Goal: Information Seeking & Learning: Check status

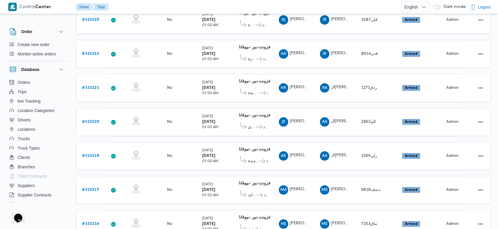
scroll to position [511, 0]
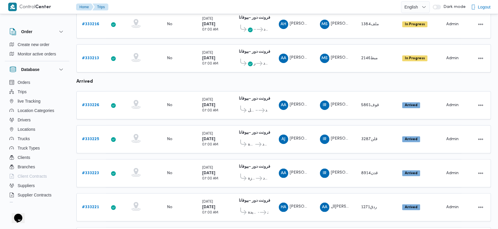
scroll to position [156, 0]
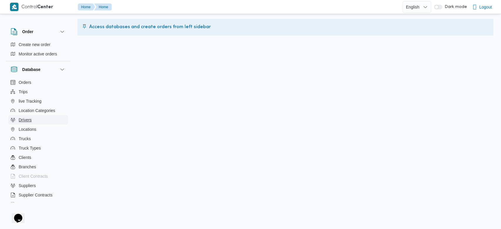
click at [27, 121] on span "Drivers" at bounding box center [25, 120] width 13 height 7
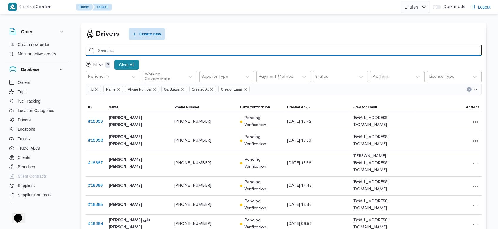
click at [285, 51] on input "search" at bounding box center [283, 50] width 395 height 11
type input "مطاوع"
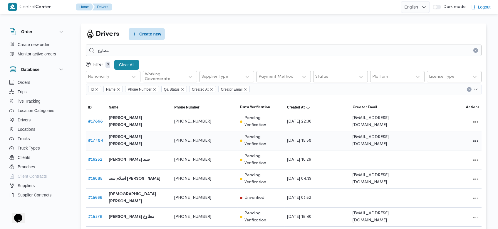
click at [99, 139] on link "# 17484" at bounding box center [95, 141] width 15 height 4
drag, startPoint x: 97, startPoint y: 133, endPoint x: 77, endPoint y: 122, distance: 23.8
click at [77, 122] on div "Drivers Create new مطاوع Filter 0 Clear All Nationality Working Governerate Sup…" at bounding box center [283, 182] width 414 height 327
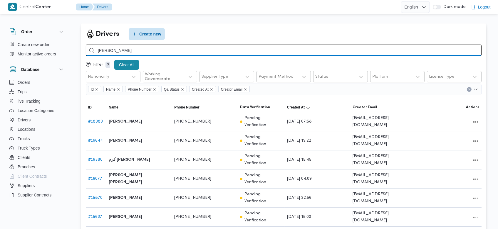
click at [200, 51] on input "[PERSON_NAME]" at bounding box center [283, 50] width 395 height 11
type input "[PERSON_NAME]"
click at [200, 51] on input "[PERSON_NAME]" at bounding box center [283, 50] width 395 height 11
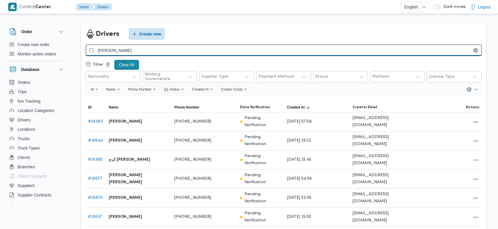
click at [200, 51] on input "[PERSON_NAME]" at bounding box center [283, 50] width 395 height 11
type input "حميده"
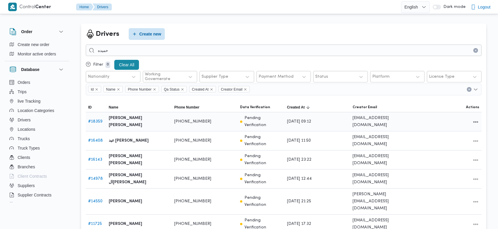
click at [99, 121] on link "# 18359" at bounding box center [95, 122] width 14 height 4
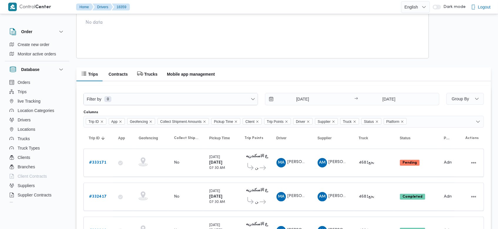
scroll to position [383, 0]
click at [200, 76] on h2 "Mobile app management" at bounding box center [191, 73] width 48 height 7
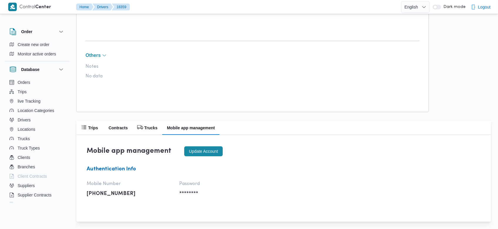
click at [186, 190] on div "Password ********" at bounding box center [222, 189] width 87 height 16
click at [198, 149] on button "Update account" at bounding box center [203, 151] width 38 height 10
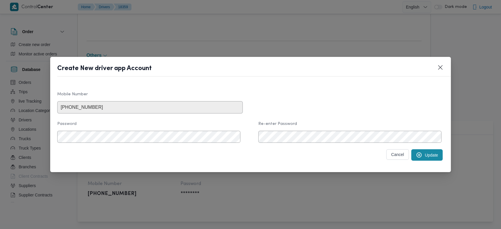
click at [417, 157] on button "Update" at bounding box center [426, 154] width 31 height 11
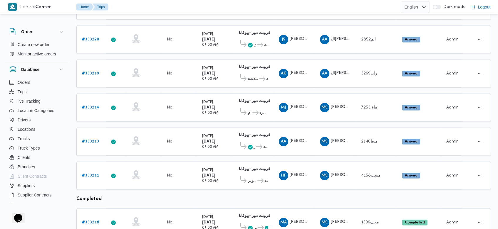
scroll to position [594, 0]
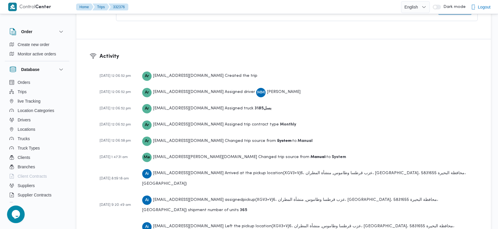
scroll to position [884, 0]
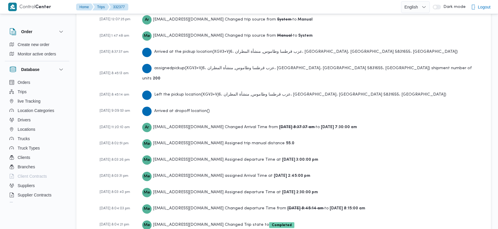
scroll to position [917, 0]
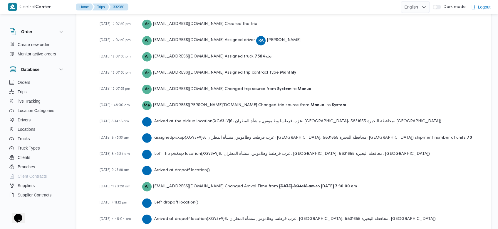
scroll to position [884, 0]
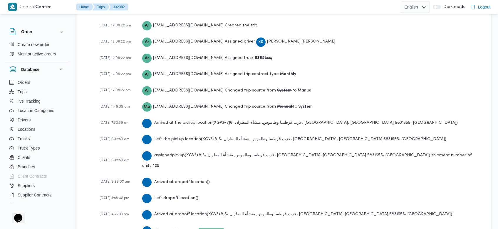
scroll to position [868, 0]
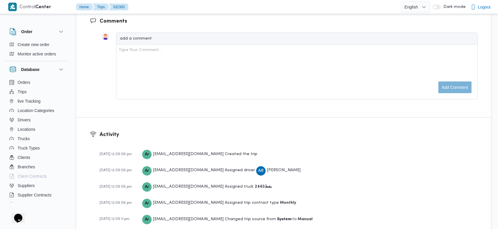
scroll to position [951, 0]
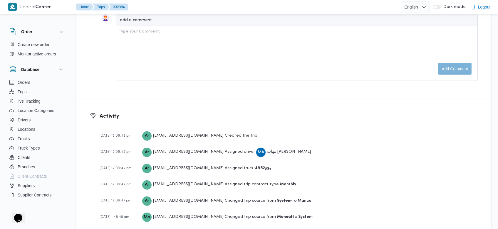
scroll to position [884, 0]
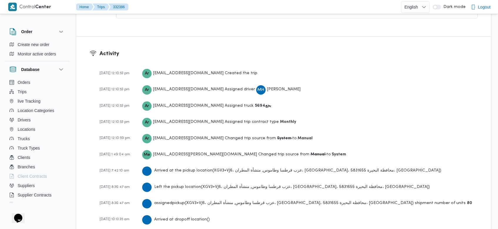
scroll to position [901, 0]
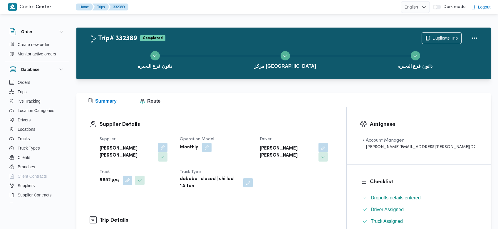
scroll to position [877, 0]
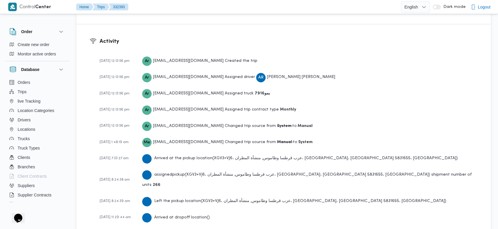
scroll to position [868, 0]
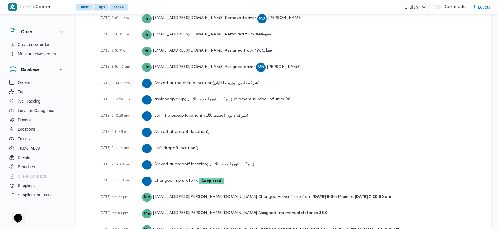
scroll to position [967, 0]
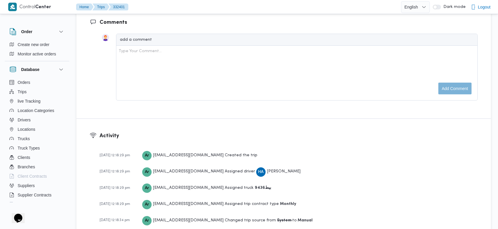
scroll to position [868, 0]
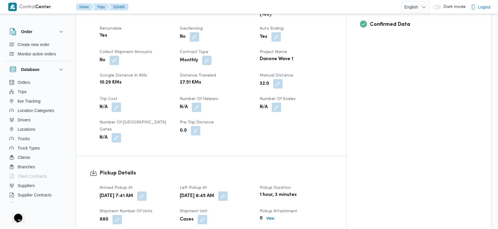
scroll to position [951, 0]
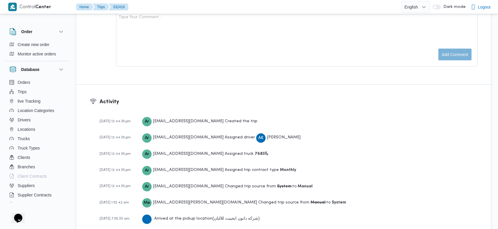
scroll to position [868, 0]
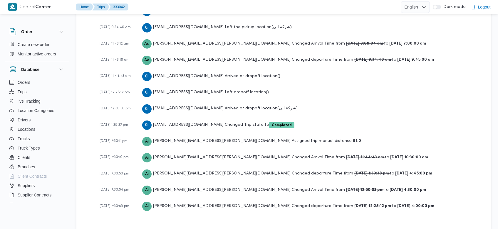
scroll to position [939, 0]
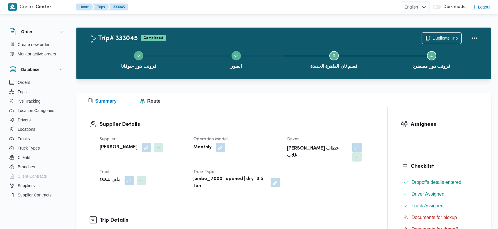
scroll to position [888, 0]
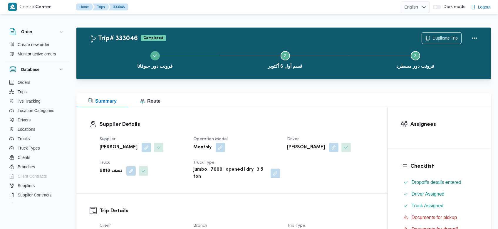
scroll to position [872, 0]
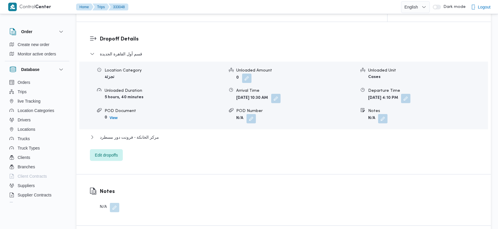
scroll to position [855, 0]
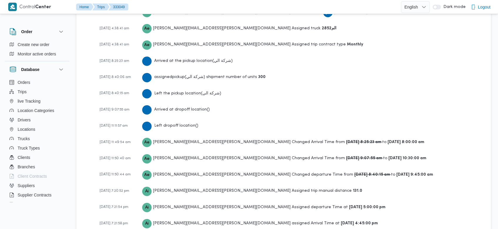
scroll to position [972, 0]
